Goal: Transaction & Acquisition: Purchase product/service

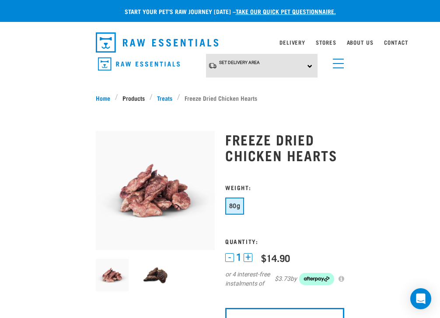
click at [138, 97] on link "Products" at bounding box center [134, 97] width 32 height 9
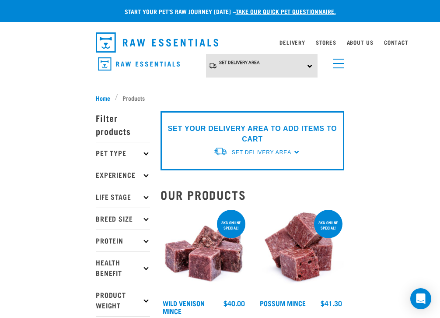
click at [131, 153] on p "Pet Type" at bounding box center [123, 153] width 54 height 22
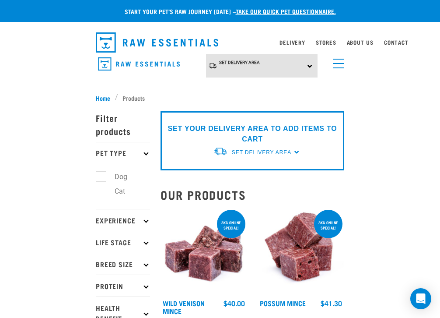
click at [119, 191] on label "Cat" at bounding box center [115, 191] width 28 height 11
click at [102, 191] on input "Cat" at bounding box center [99, 189] width 6 height 6
checkbox input "true"
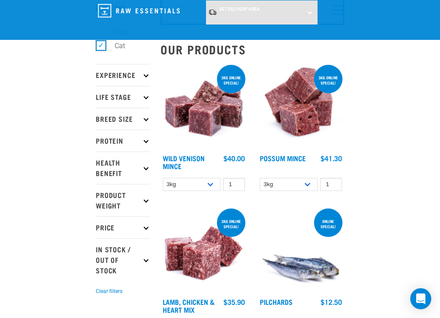
scroll to position [125, 0]
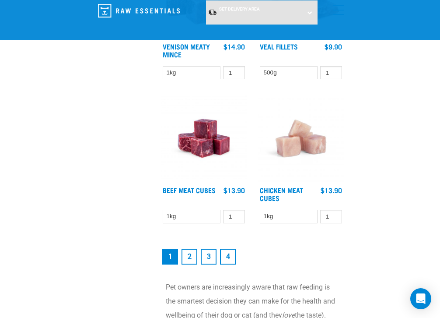
scroll to position [2272, 0]
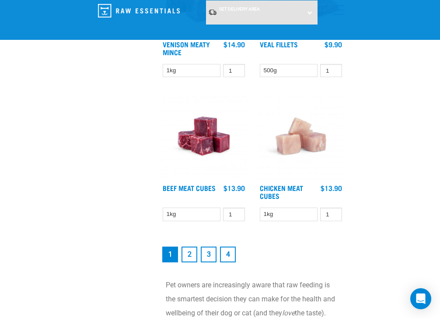
click at [188, 255] on link "2" at bounding box center [190, 254] width 16 height 16
click at [192, 249] on link "2" at bounding box center [190, 254] width 16 height 16
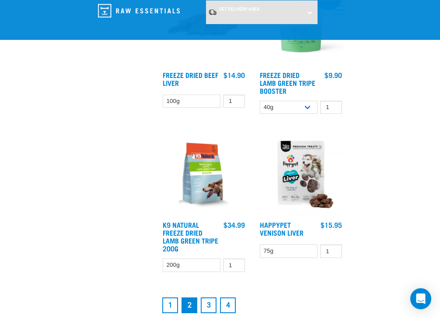
scroll to position [2196, 0]
click at [209, 298] on link "3" at bounding box center [209, 305] width 16 height 16
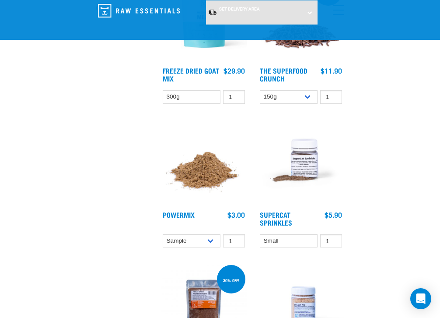
scroll to position [260, 0]
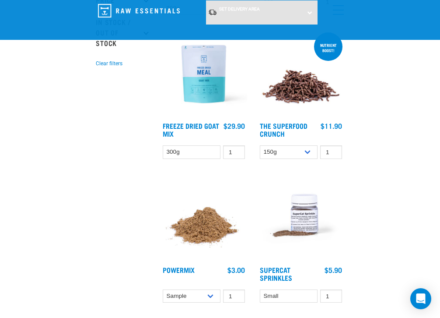
click at [299, 102] on img at bounding box center [301, 74] width 87 height 87
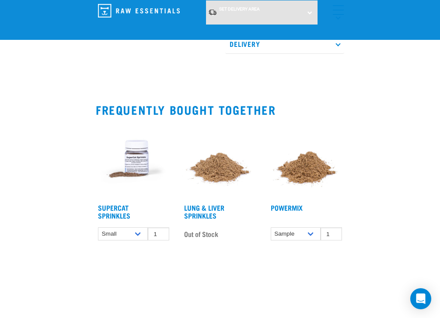
scroll to position [521, 0]
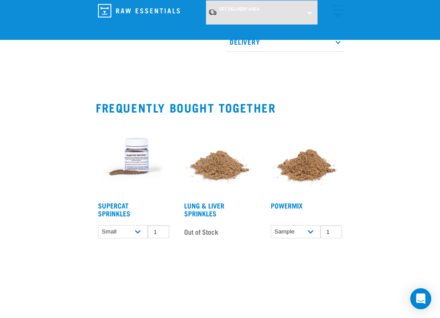
click at [124, 155] on img at bounding box center [134, 159] width 76 height 76
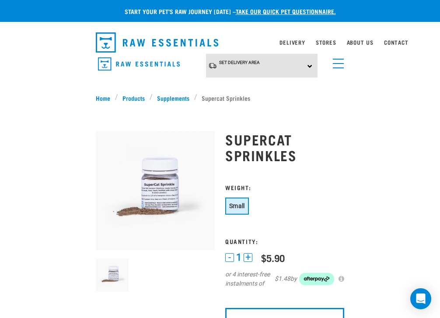
click at [111, 202] on img at bounding box center [155, 190] width 119 height 119
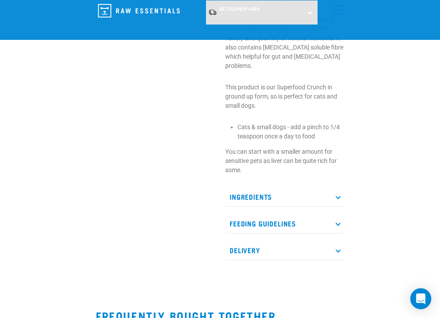
scroll to position [361, 0]
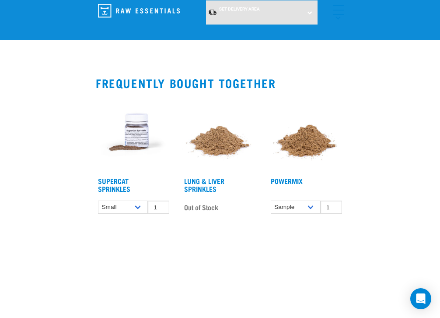
scroll to position [537, 0]
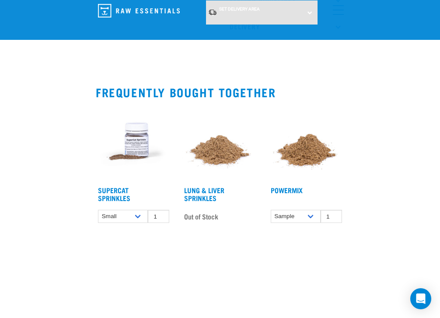
click at [280, 168] on img at bounding box center [307, 143] width 76 height 76
click at [286, 189] on link "Powermix" at bounding box center [287, 190] width 32 height 4
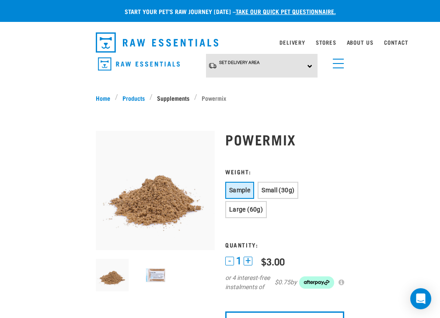
click at [164, 96] on link "Supplements" at bounding box center [174, 97] width 42 height 9
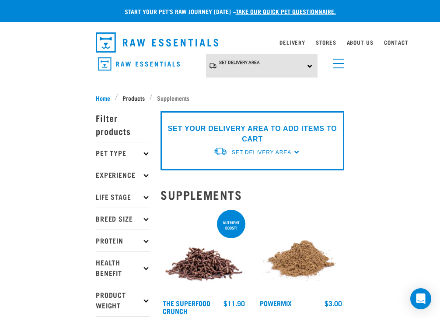
click at [131, 93] on span "Products" at bounding box center [134, 97] width 22 height 9
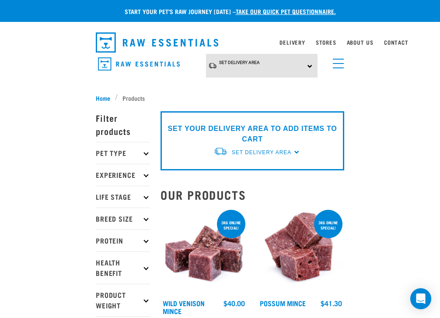
click at [123, 153] on p "Pet Type" at bounding box center [123, 153] width 54 height 22
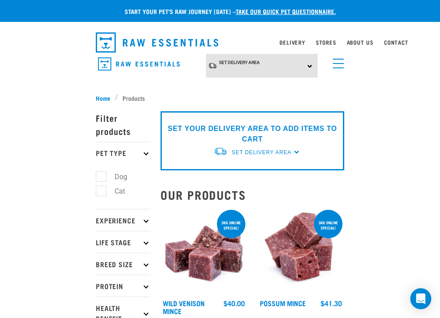
click at [123, 190] on label "Cat" at bounding box center [115, 191] width 28 height 11
click at [102, 190] on input "Cat" at bounding box center [99, 189] width 6 height 6
checkbox input "true"
click at [123, 245] on p "Life Stage" at bounding box center [123, 242] width 54 height 22
click at [116, 237] on p "Life Stage" at bounding box center [123, 242] width 54 height 22
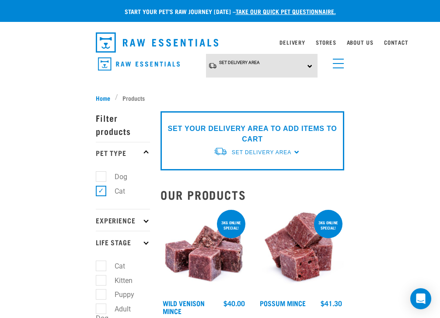
click at [118, 266] on label "Cat" at bounding box center [115, 265] width 28 height 11
click at [102, 266] on input "Cat" at bounding box center [99, 264] width 6 height 6
checkbox input "true"
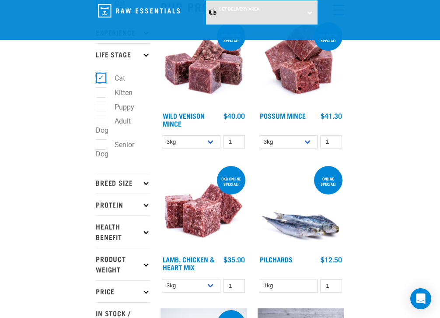
scroll to position [138, 0]
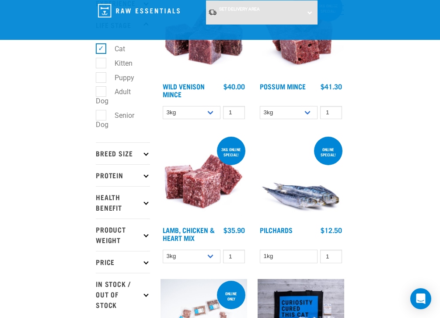
scroll to position [235, 0]
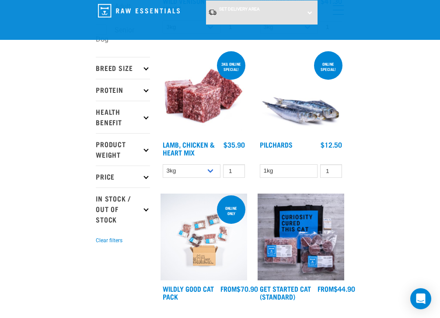
click at [119, 77] on p "Breed Size" at bounding box center [123, 68] width 54 height 22
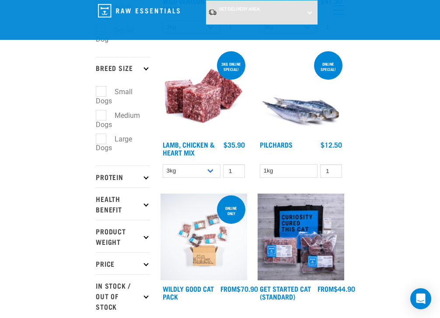
click at [119, 180] on p "Protein" at bounding box center [123, 176] width 54 height 22
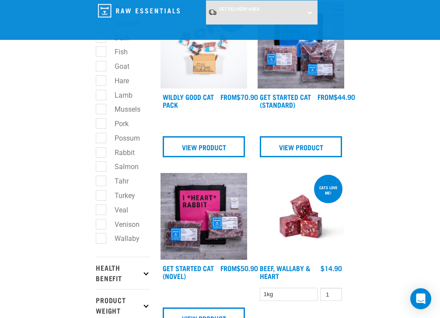
scroll to position [479, 0]
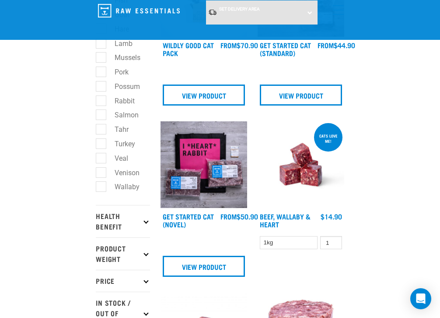
click at [120, 229] on p "Health Benefit" at bounding box center [123, 221] width 54 height 32
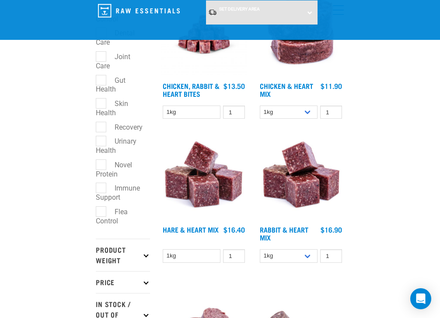
scroll to position [785, 0]
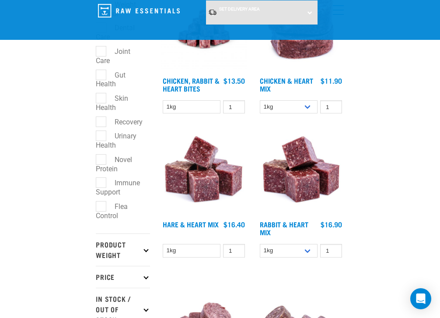
click at [116, 265] on p "Product Weight" at bounding box center [123, 249] width 54 height 32
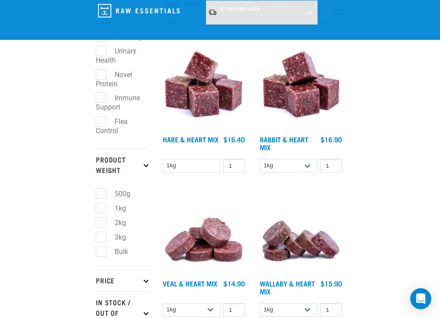
scroll to position [877, 0]
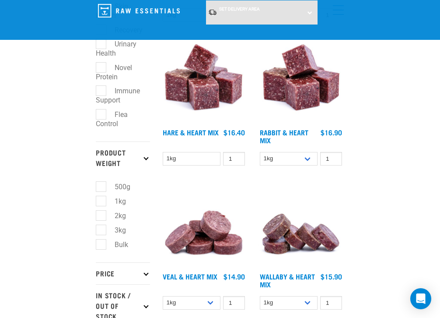
click at [117, 279] on p "Price" at bounding box center [123, 273] width 54 height 22
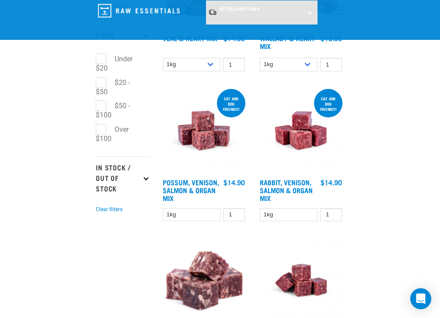
scroll to position [1164, 0]
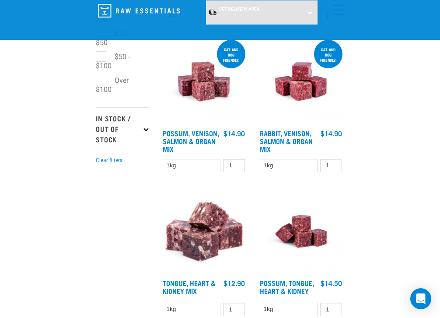
click at [106, 144] on p "In Stock / Out Of Stock" at bounding box center [123, 128] width 54 height 43
click at [135, 168] on label "In Stock" at bounding box center [122, 163] width 42 height 11
click at [102, 165] on input "In Stock" at bounding box center [99, 162] width 6 height 6
click at [123, 168] on label "In Stock" at bounding box center [122, 163] width 42 height 11
click at [102, 165] on input "In Stock" at bounding box center [99, 162] width 6 height 6
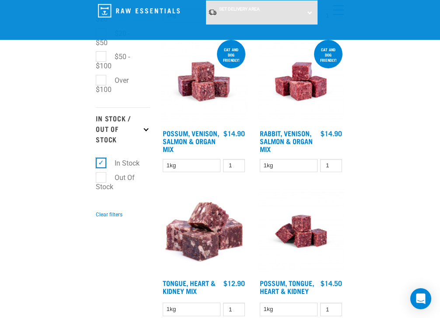
checkbox input "false"
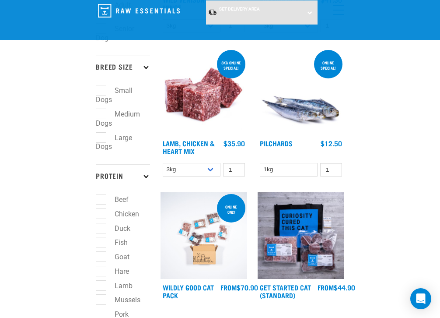
scroll to position [0, 0]
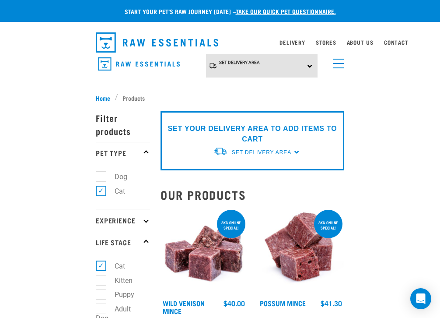
click at [140, 153] on p "Pet Type" at bounding box center [123, 153] width 54 height 22
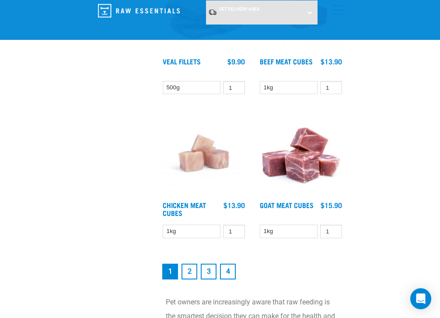
scroll to position [2318, 0]
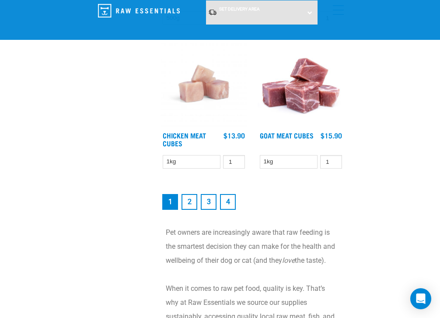
click at [224, 197] on link "4" at bounding box center [228, 202] width 16 height 16
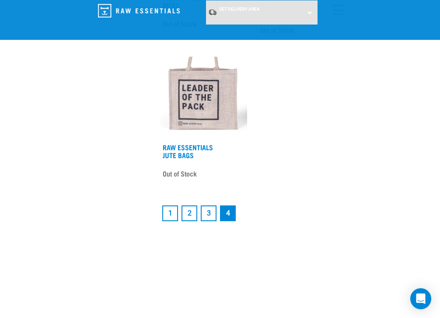
scroll to position [385, 0]
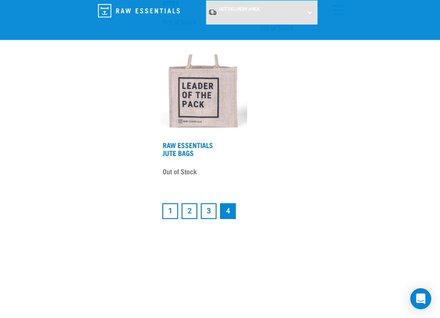
click at [213, 215] on link "3" at bounding box center [209, 211] width 16 height 16
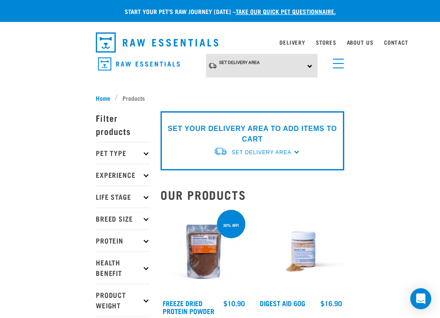
click at [334, 61] on link "menu" at bounding box center [337, 61] width 16 height 16
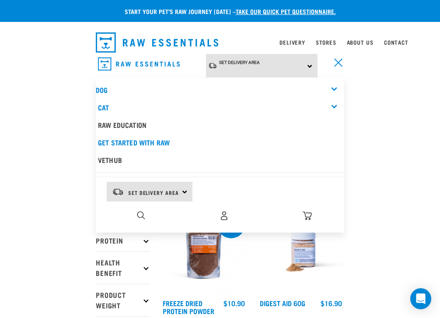
click at [214, 103] on div "Cat" at bounding box center [221, 107] width 246 height 18
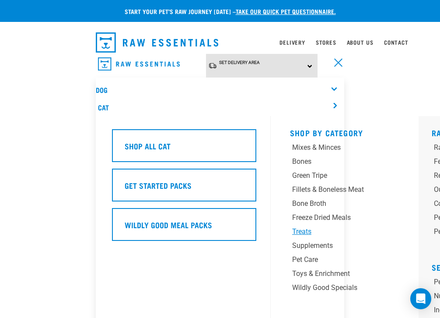
click at [300, 229] on div "Treats" at bounding box center [342, 231] width 101 height 11
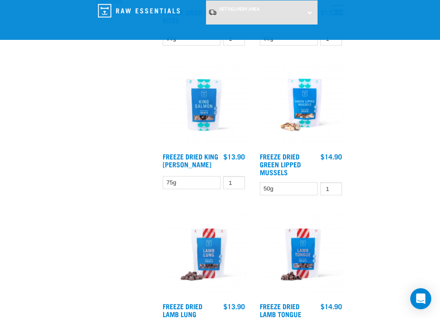
scroll to position [338, 0]
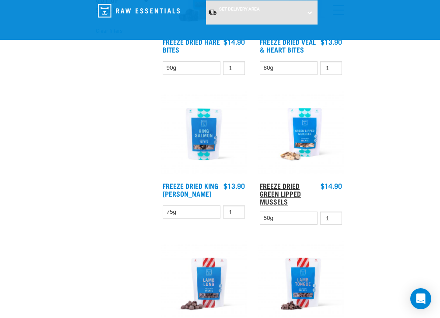
click at [275, 191] on link "Freeze Dried Green Lipped Mussels" at bounding box center [280, 193] width 41 height 20
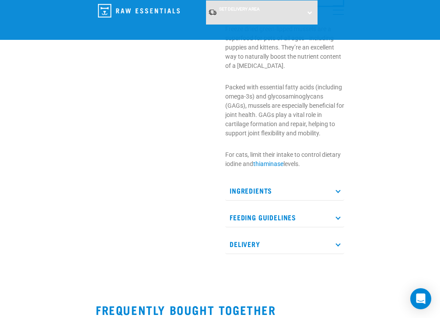
scroll to position [240, 0]
